Goal: Find specific page/section: Find specific page/section

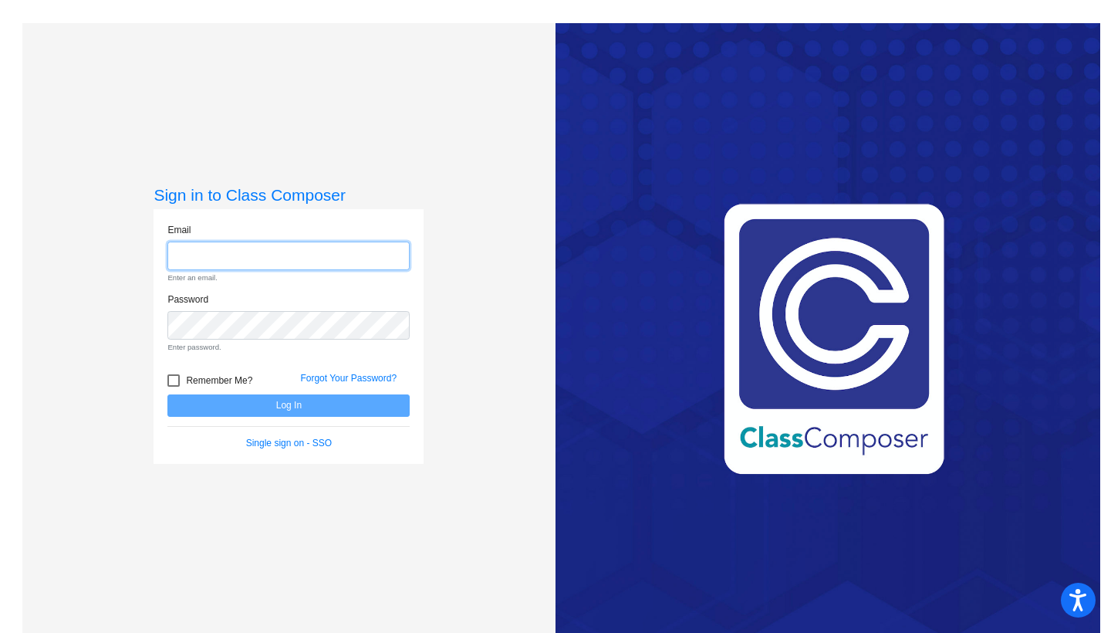
type input "[EMAIL_ADDRESS][DOMAIN_NAME]"
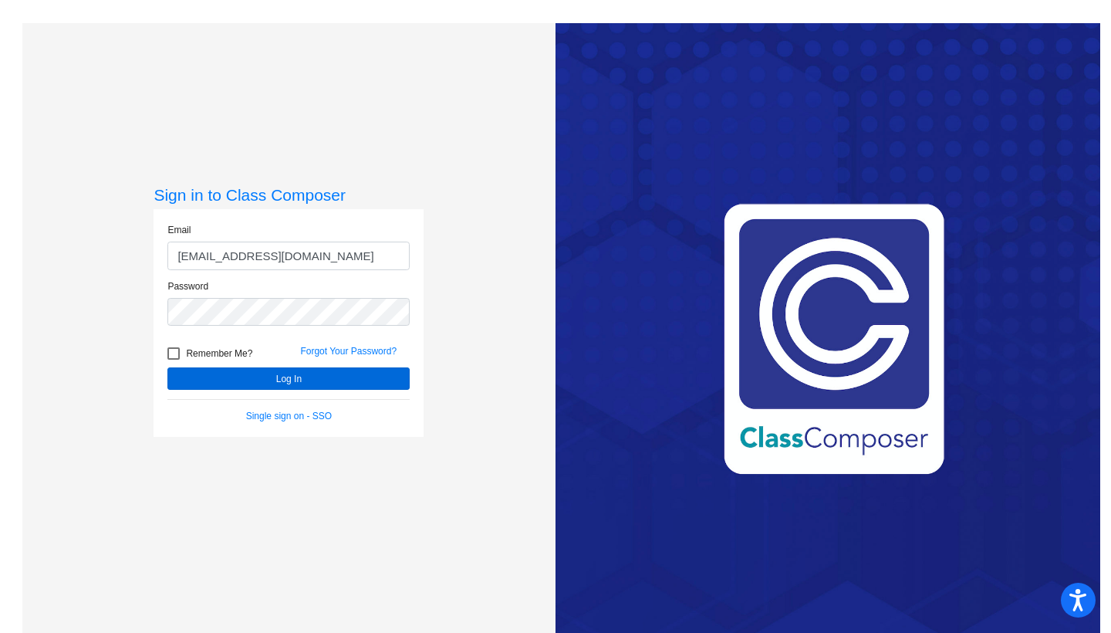
click at [224, 376] on button "Log In" at bounding box center [288, 378] width 242 height 22
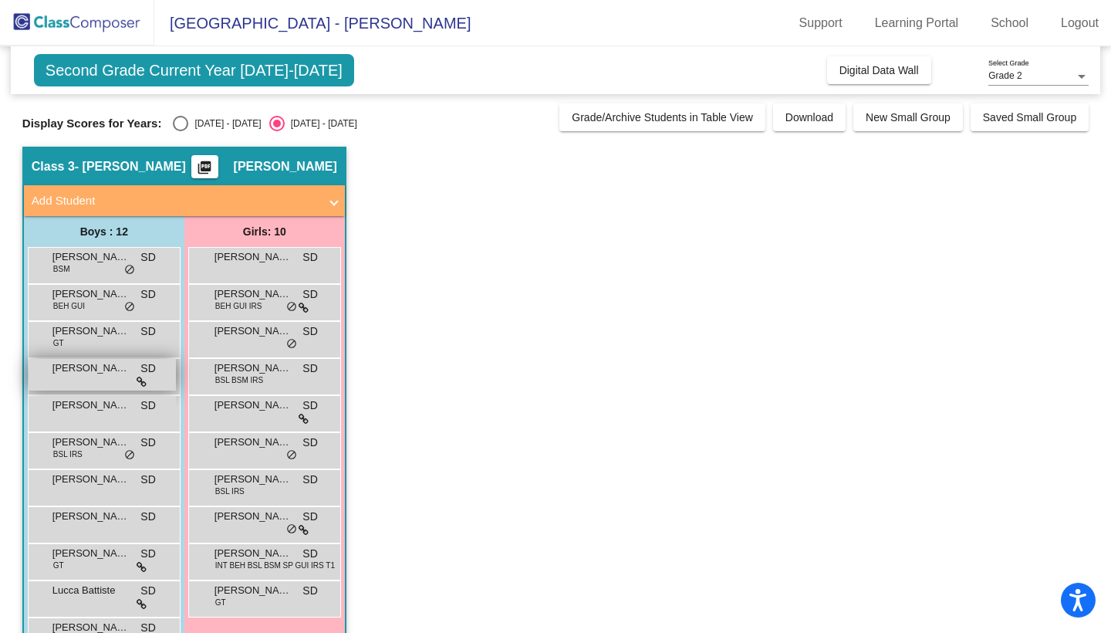
click at [68, 374] on span "[PERSON_NAME]" at bounding box center [90, 367] width 77 height 15
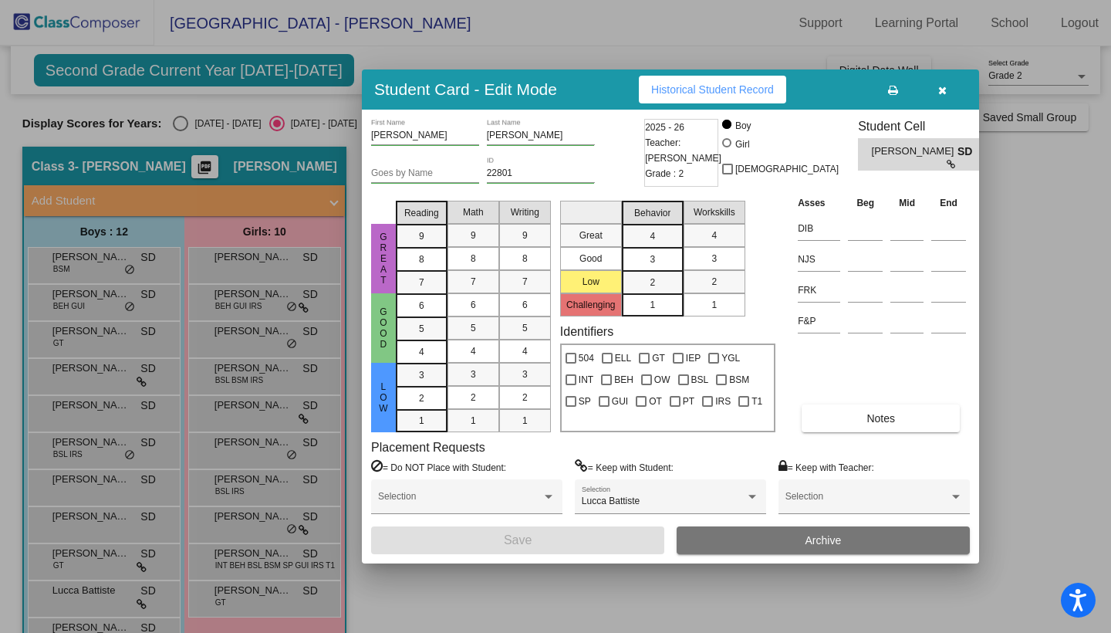
click at [704, 84] on span "Historical Student Record" at bounding box center [712, 89] width 123 height 12
click at [693, 91] on span "Historical Student Record" at bounding box center [712, 89] width 123 height 12
click at [721, 90] on span "Historical Student Record" at bounding box center [712, 89] width 123 height 12
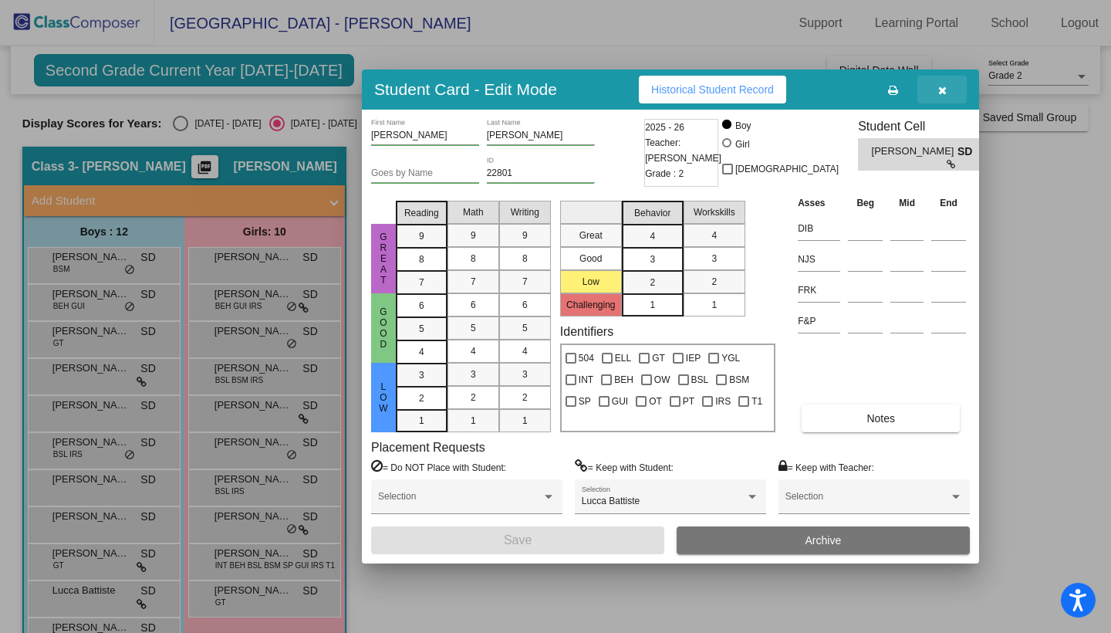
click at [941, 86] on icon "button" at bounding box center [942, 90] width 8 height 11
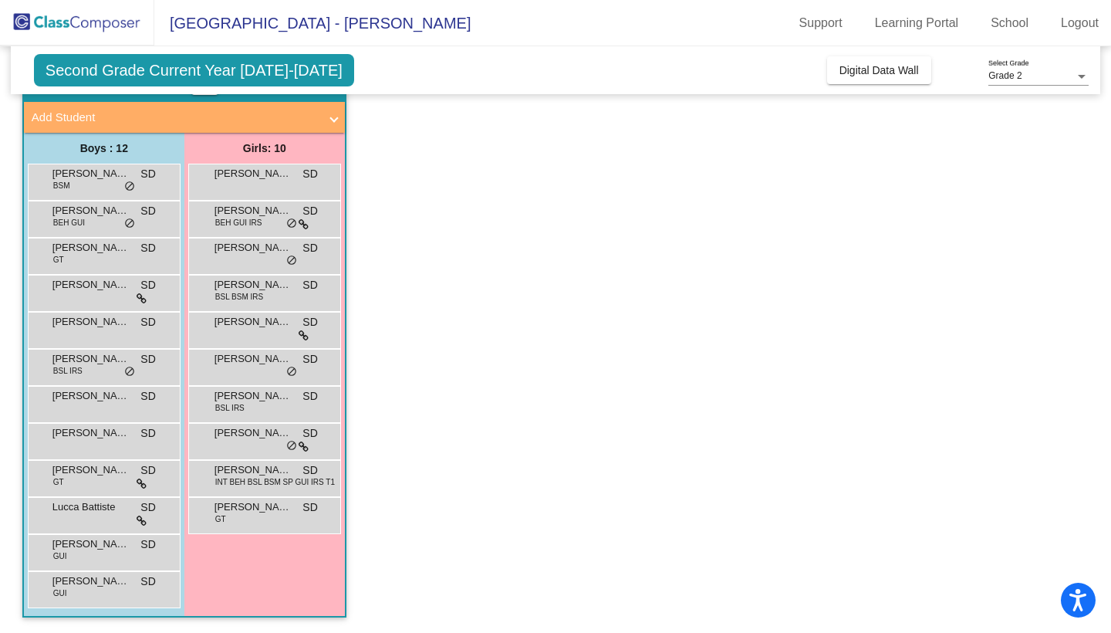
scroll to position [83, 0]
click at [97, 513] on div "Lucca Battiste SD lock do_not_disturb_alt" at bounding box center [102, 514] width 147 height 32
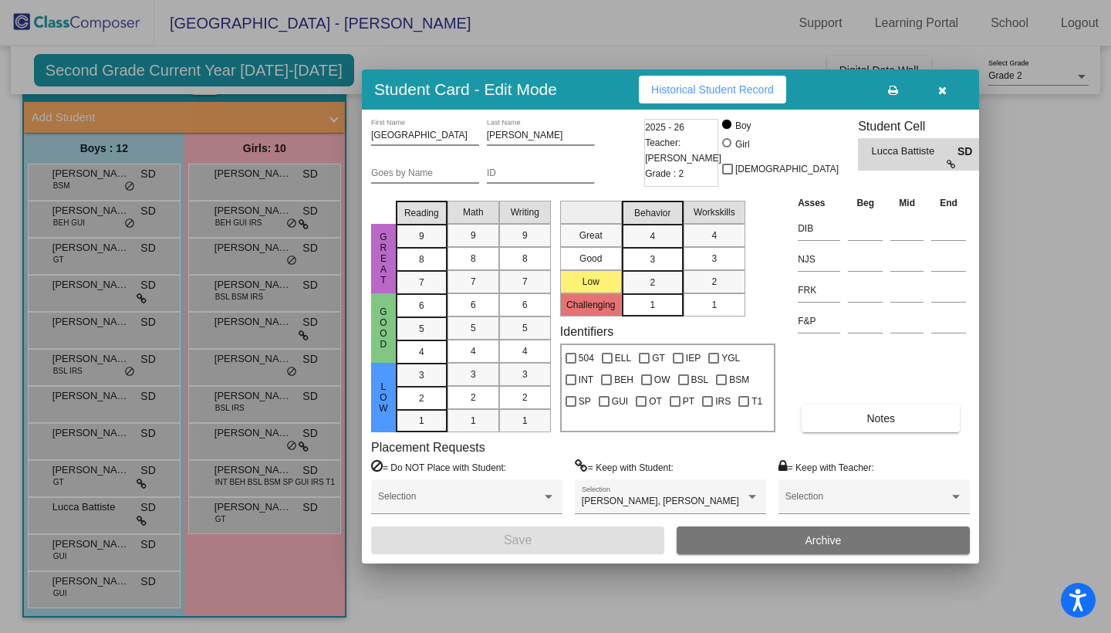
click at [698, 88] on span "Historical Student Record" at bounding box center [712, 89] width 123 height 12
